Goal: Task Accomplishment & Management: Complete application form

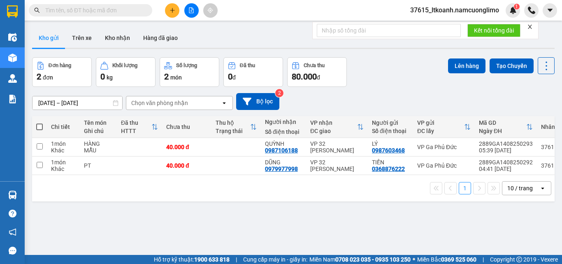
click at [363, 68] on div "Đơn hàng 2 đơn Khối lượng 0 kg Số lượng 2 món Đã thu 0 đ Chưa thu 80.000 đ Lên …" at bounding box center [293, 72] width 523 height 30
click at [487, 168] on icon at bounding box center [490, 166] width 6 height 6
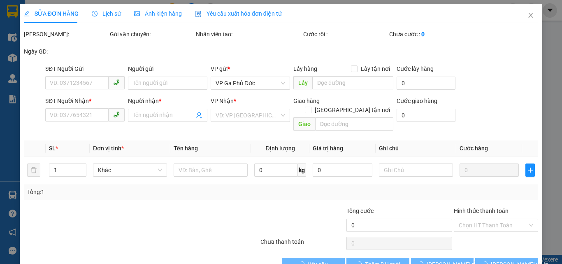
click at [107, 16] on span "Lịch sử" at bounding box center [106, 13] width 29 height 7
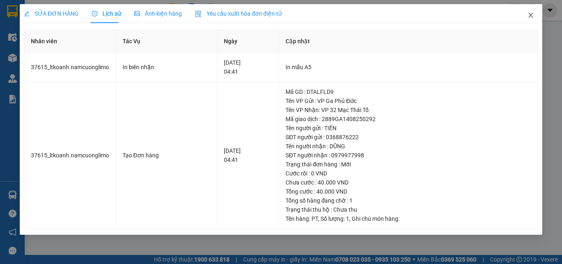
click at [533, 18] on icon "close" at bounding box center [531, 15] width 5 height 5
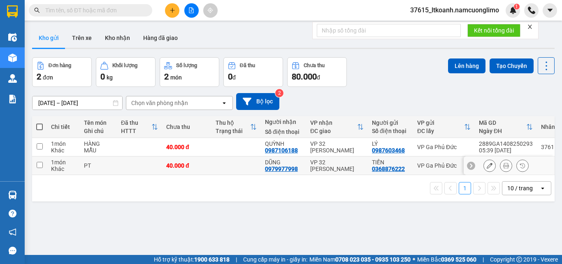
click at [148, 169] on td at bounding box center [139, 165] width 45 height 19
checkbox input "true"
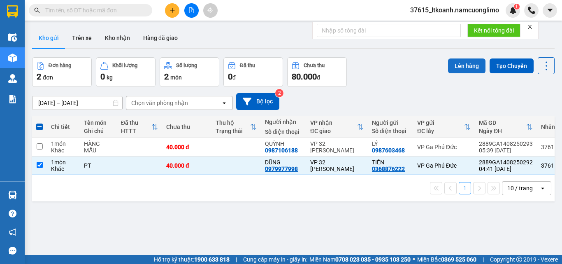
click at [461, 63] on button "Lên hàng" at bounding box center [466, 65] width 37 height 15
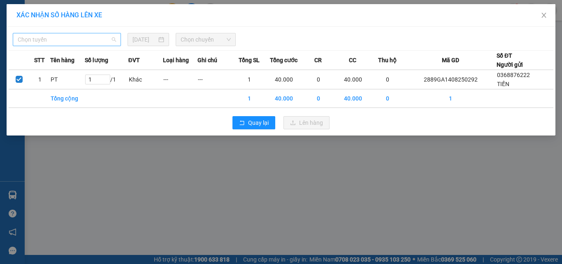
click at [91, 39] on span "Chọn tuyến" at bounding box center [67, 39] width 98 height 12
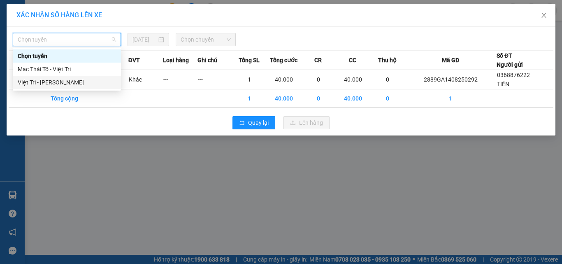
click at [68, 81] on div "Việt Trì - Mạc Thái Tổ" at bounding box center [67, 82] width 98 height 9
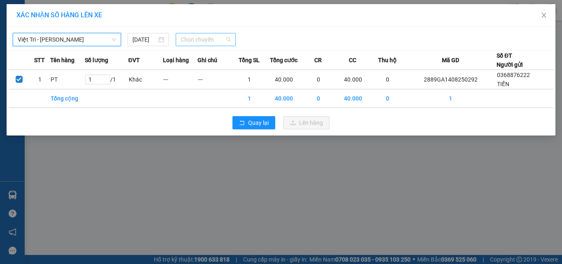
click at [203, 43] on span "Chọn chuyến" at bounding box center [206, 39] width 51 height 12
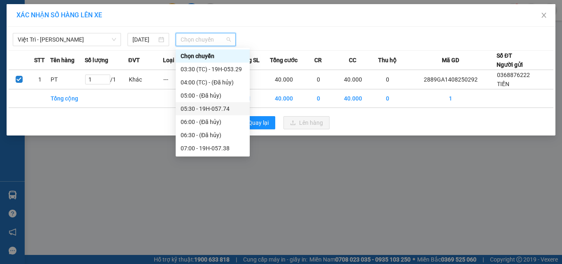
click at [236, 110] on div "05:30 - 19H-057.74" at bounding box center [213, 108] width 64 height 9
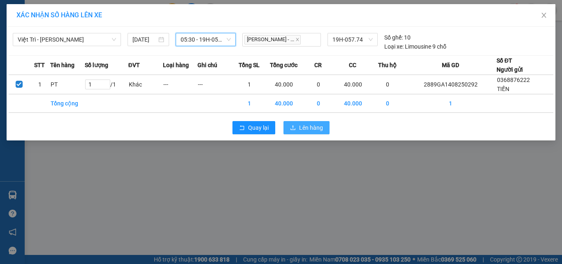
click at [311, 128] on span "Lên hàng" at bounding box center [311, 127] width 24 height 9
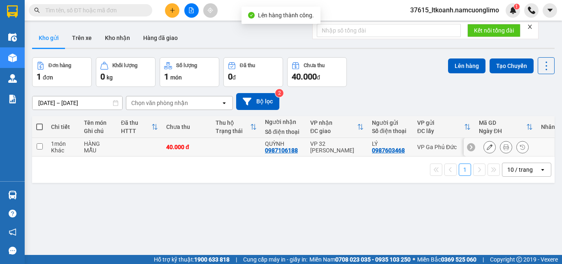
click at [68, 144] on div "1 món" at bounding box center [63, 143] width 25 height 7
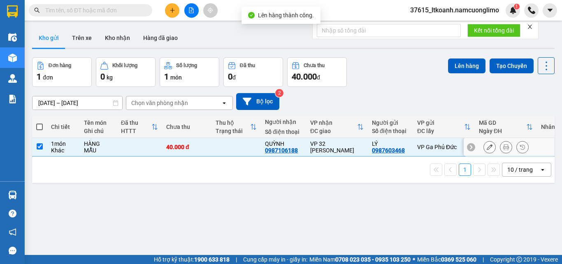
checkbox input "true"
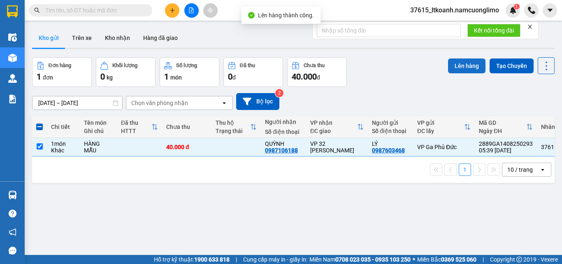
click at [470, 65] on button "Lên hàng" at bounding box center [466, 65] width 37 height 15
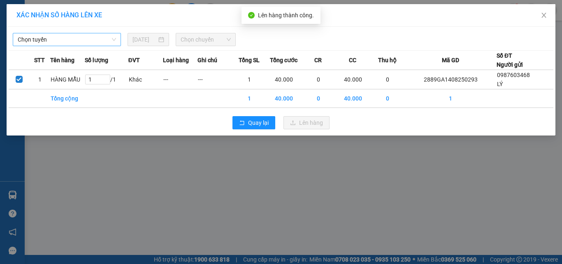
click at [117, 44] on div "Chọn tuyến" at bounding box center [67, 39] width 108 height 13
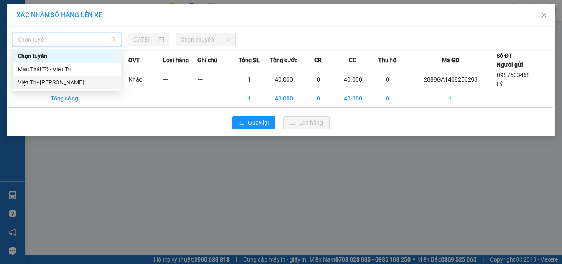
click at [58, 80] on div "Việt Trì - Mạc Thái Tổ" at bounding box center [67, 82] width 98 height 9
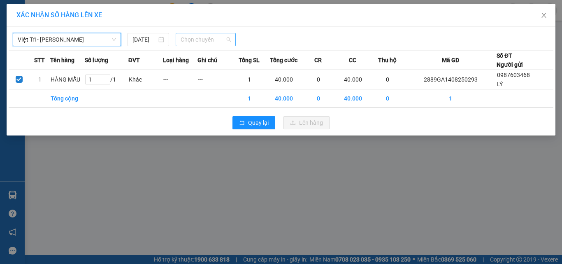
click at [225, 42] on span "Chọn chuyến" at bounding box center [206, 39] width 51 height 12
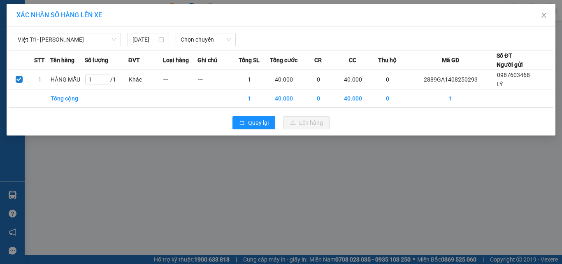
click at [345, 24] on div "XÁC NHẬN SỐ HÀNG LÊN XE" at bounding box center [281, 15] width 549 height 23
click at [91, 39] on span "Việt Trì - Mạc Thái Tổ" at bounding box center [67, 39] width 98 height 12
click at [149, 41] on input "13/08/2025" at bounding box center [145, 39] width 24 height 9
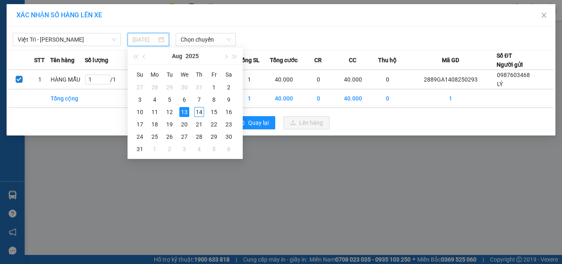
click at [200, 112] on div "14" at bounding box center [199, 112] width 10 height 10
type input "14/08/2025"
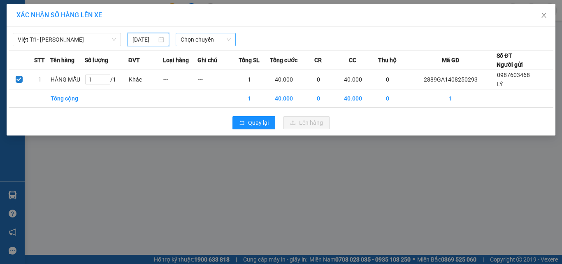
click at [216, 41] on span "Chọn chuyến" at bounding box center [206, 39] width 51 height 12
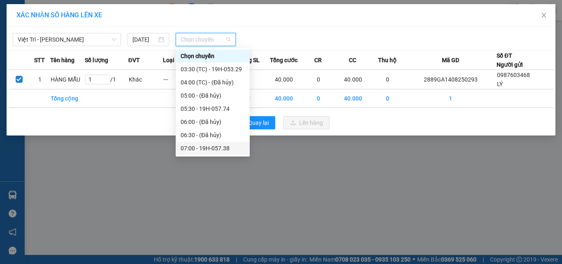
click at [228, 150] on div "07:00 - 19H-057.38" at bounding box center [213, 148] width 64 height 9
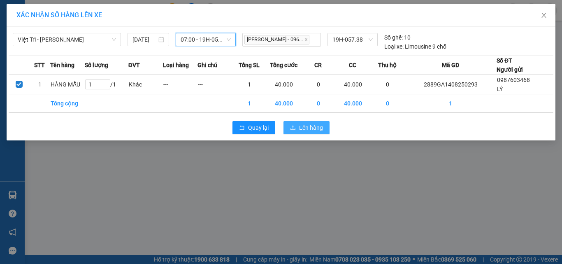
click at [302, 126] on span "Lên hàng" at bounding box center [311, 127] width 24 height 9
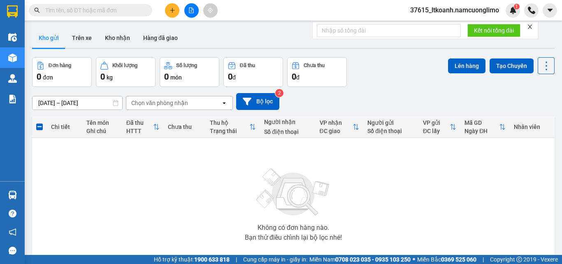
drag, startPoint x: 236, startPoint y: 159, endPoint x: 192, endPoint y: 204, distance: 62.6
click at [192, 204] on div "Không có đơn hàng nào. Bạn thử điều chỉnh lại bộ lọc nhé!" at bounding box center [293, 202] width 515 height 124
click at [116, 40] on button "Kho nhận" at bounding box center [117, 38] width 38 height 20
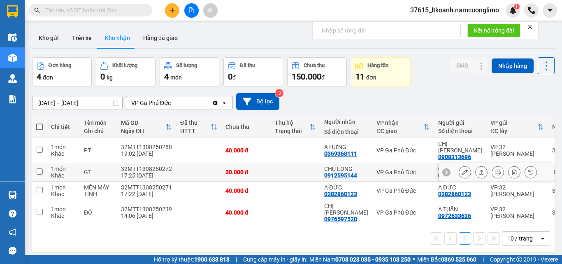
click at [377, 169] on div "VP Ga Phủ Đức" at bounding box center [404, 172] width 54 height 7
checkbox input "true"
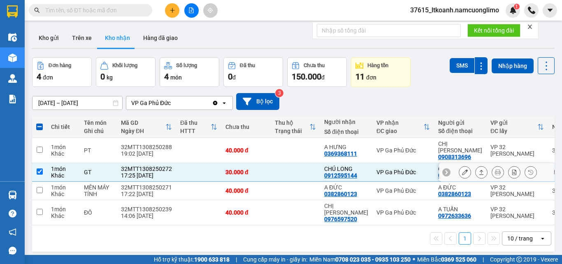
click at [462, 169] on icon at bounding box center [465, 172] width 6 height 6
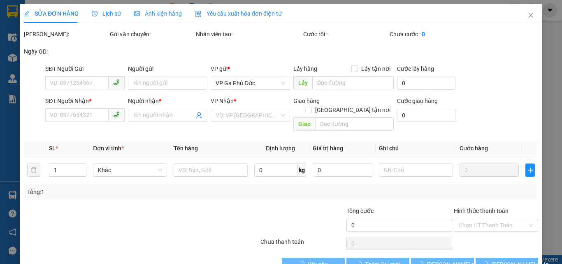
type input "0974448769"
type input "C TUYẾT"
type input "0912595144"
type input "CHÚ LONG"
type input "30.000"
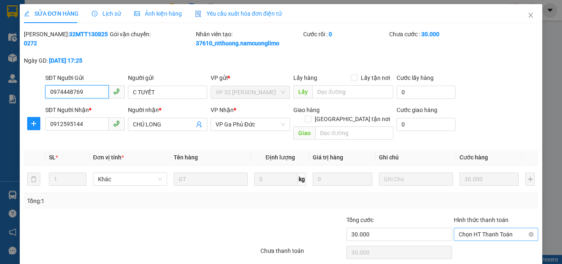
click at [479, 228] on span "Chọn HT Thanh Toán" at bounding box center [496, 234] width 75 height 12
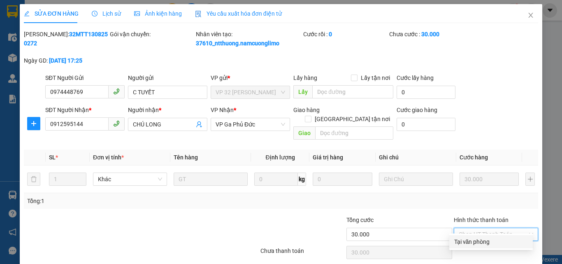
click at [480, 246] on div "Tại văn phòng" at bounding box center [491, 241] width 74 height 9
type input "0"
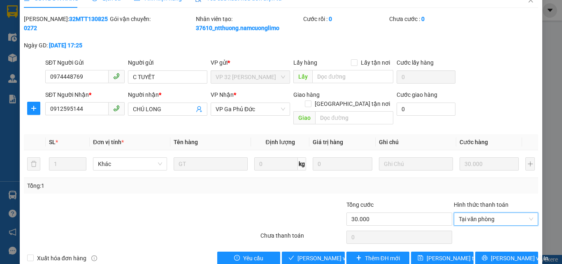
scroll to position [23, 0]
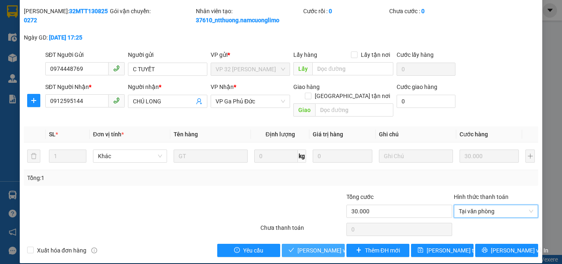
drag, startPoint x: 316, startPoint y: 234, endPoint x: 317, endPoint y: 239, distance: 5.1
click at [316, 235] on div "Total Paid Fee 0 Total UnPaid Fee 30.000 Cash Collection Total Fee Mã ĐH: 32MTT…" at bounding box center [281, 132] width 515 height 250
click at [317, 246] on span "Lưu và Giao hàng" at bounding box center [337, 250] width 79 height 9
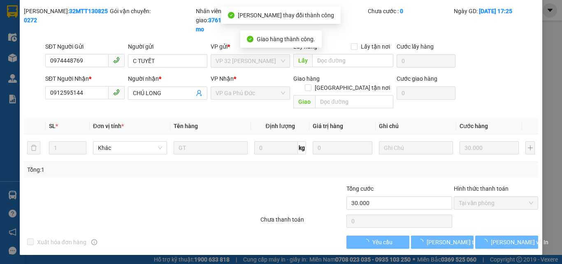
scroll to position [15, 0]
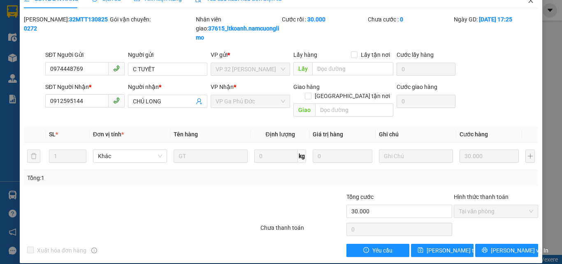
click at [523, 5] on span "Close" at bounding box center [531, 0] width 23 height 23
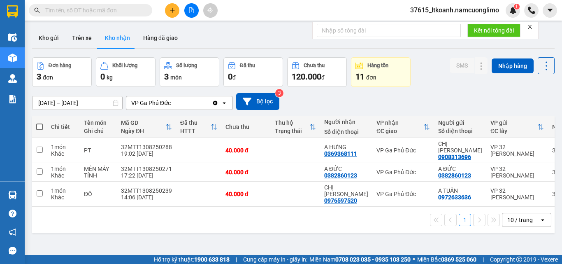
click at [419, 108] on div "12/08/2025 – 14/08/2025 Press the down arrow key to interact with the calendar …" at bounding box center [293, 101] width 523 height 17
click at [86, 17] on div "Kết quả tìm kiếm ( 0 ) Bộ lọc No Data" at bounding box center [80, 10] width 161 height 14
click at [91, 11] on input "text" at bounding box center [93, 10] width 97 height 9
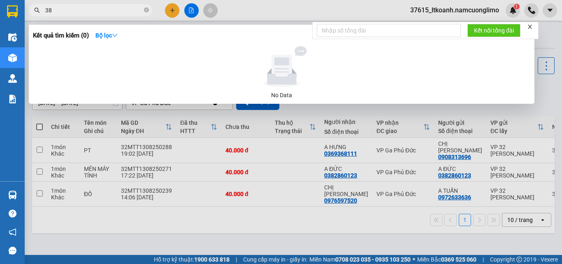
type input "38"
click at [233, 19] on div at bounding box center [281, 132] width 562 height 264
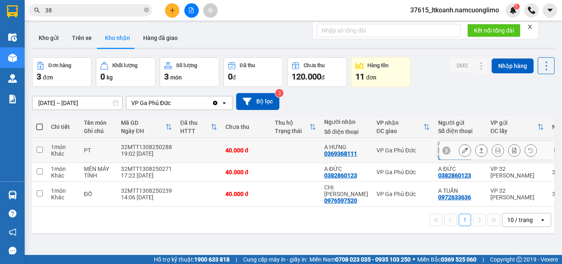
click at [377, 147] on div "VP Ga Phủ Đức" at bounding box center [404, 150] width 54 height 7
checkbox input "true"
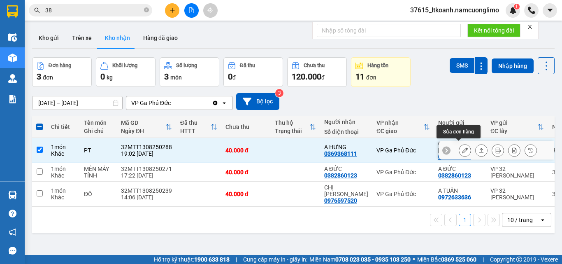
click at [462, 147] on icon at bounding box center [465, 150] width 6 height 6
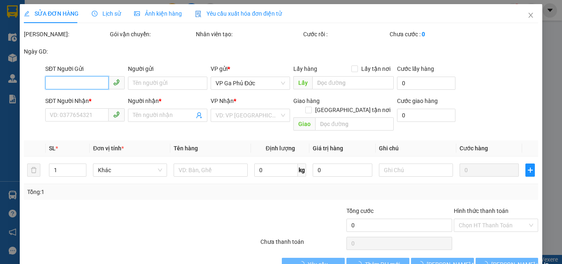
type input "0908313696"
type input "CHỊ PHƯƠNG"
type input "0369368111"
type input "A HƯNG"
type input "40.000"
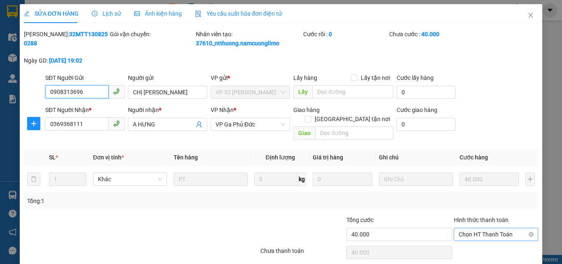
click at [463, 228] on span "Chọn HT Thanh Toán" at bounding box center [496, 234] width 75 height 12
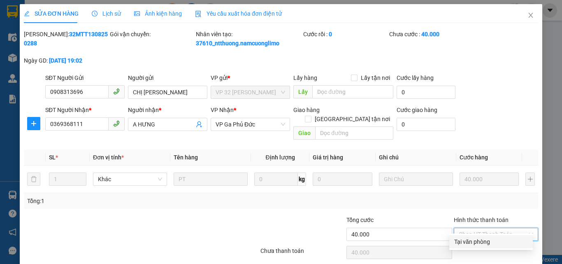
click at [473, 240] on div "Tại văn phòng" at bounding box center [491, 241] width 74 height 9
type input "0"
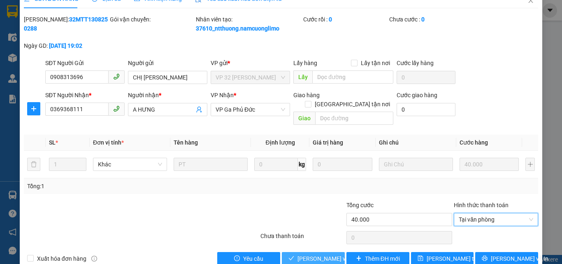
scroll to position [23, 0]
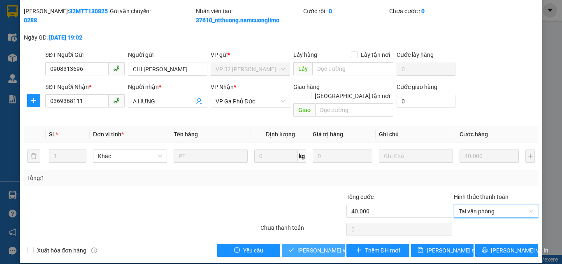
click at [314, 244] on button "Lưu và Giao hàng" at bounding box center [313, 250] width 63 height 13
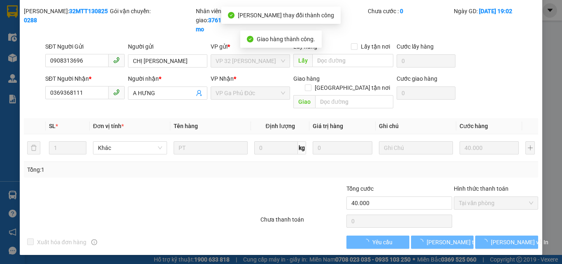
scroll to position [0, 0]
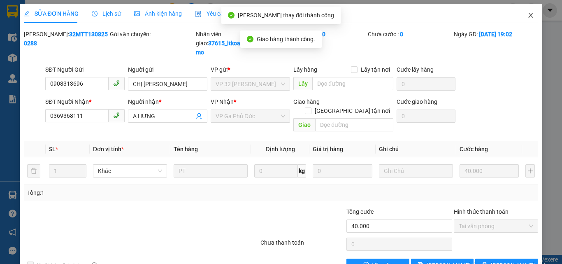
click at [528, 17] on icon "close" at bounding box center [531, 15] width 7 height 7
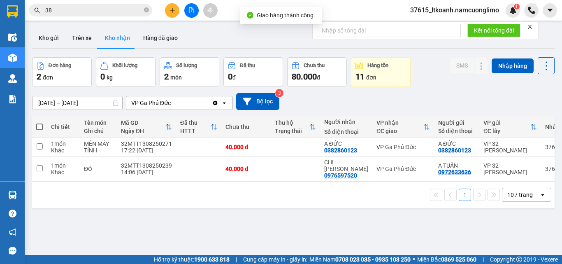
click at [343, 99] on div "12/08/2025 – 14/08/2025 Press the down arrow key to interact with the calendar …" at bounding box center [293, 101] width 523 height 17
